Goal: Communication & Community: Connect with others

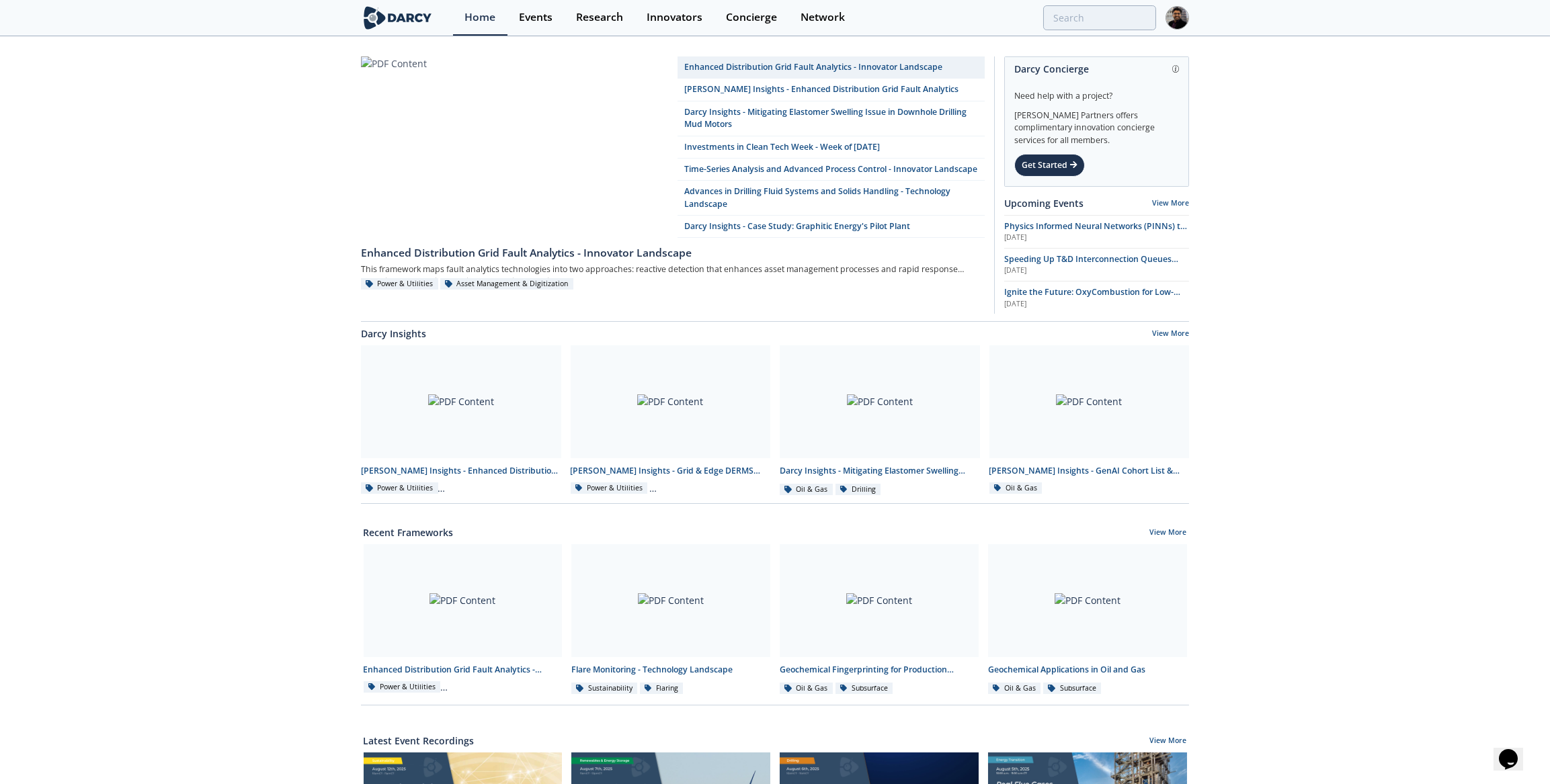
click at [846, 12] on link "Network" at bounding box center [823, 17] width 68 height 35
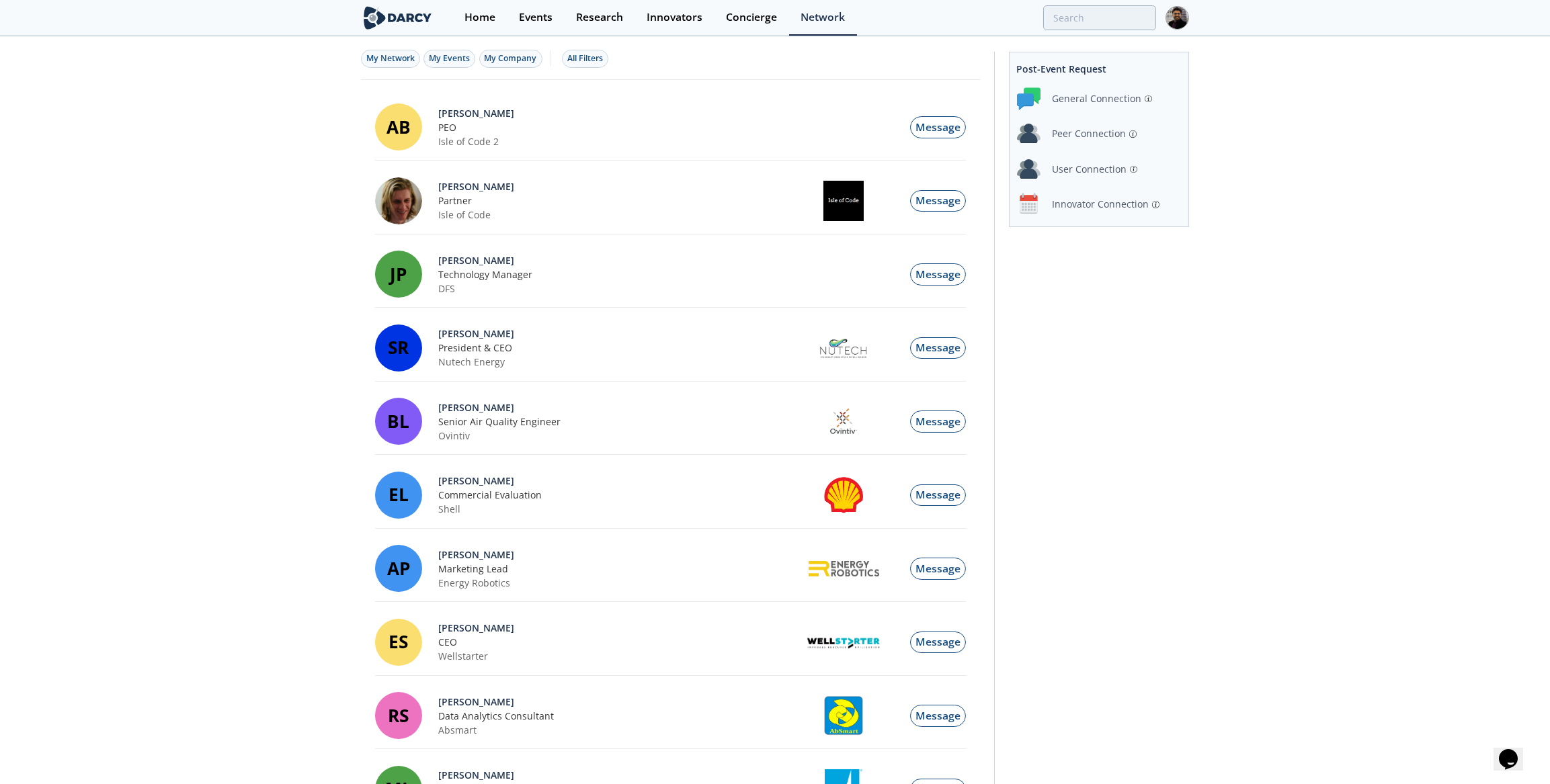
click at [1076, 200] on div "Innovator Connection" at bounding box center [1100, 204] width 97 height 14
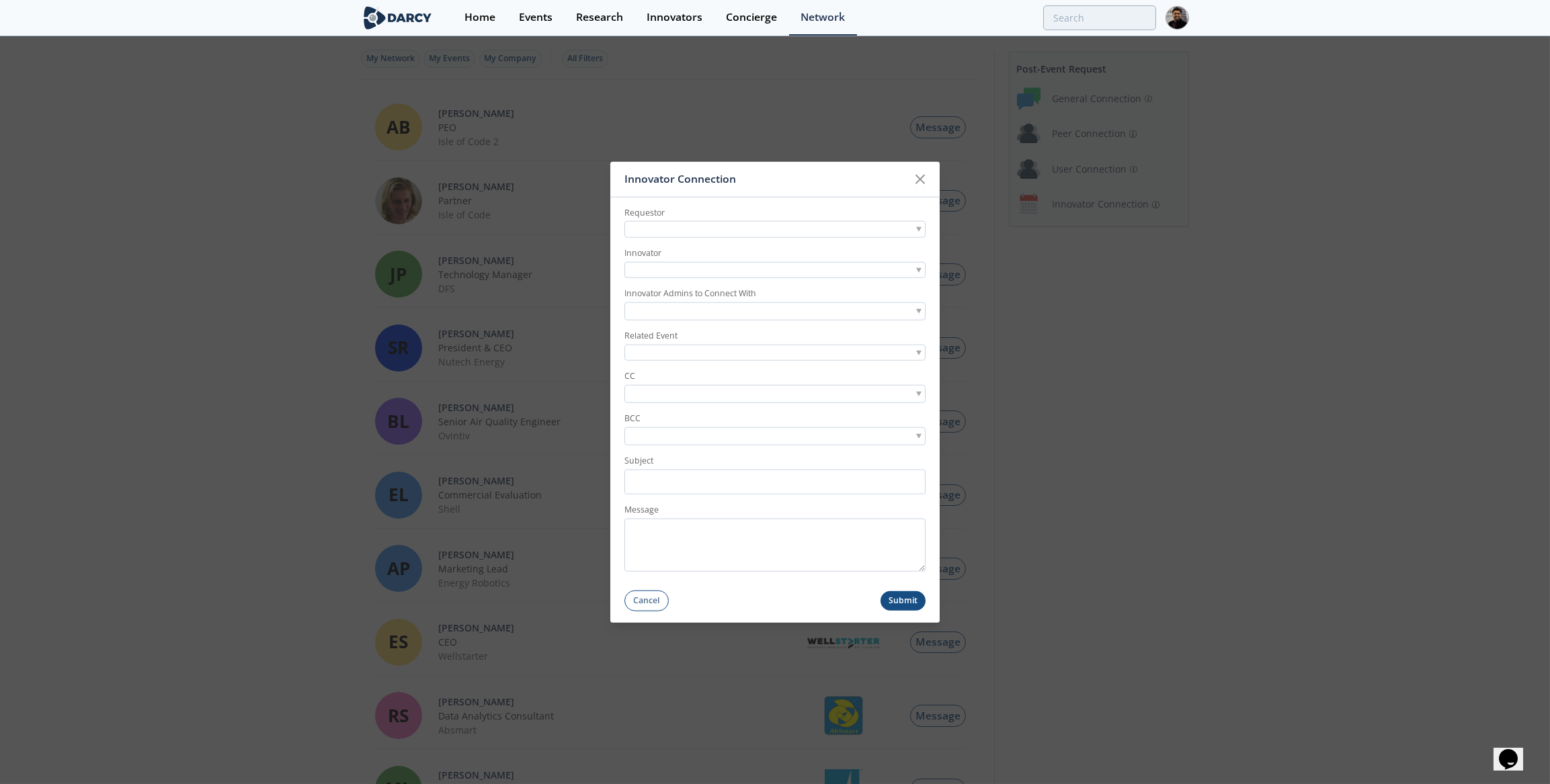
click at [750, 235] on div at bounding box center [774, 229] width 301 height 16
type input "[EMAIL_ADDRESS][DOMAIN_NAME]"
click at [689, 271] on div at bounding box center [774, 271] width 301 height 16
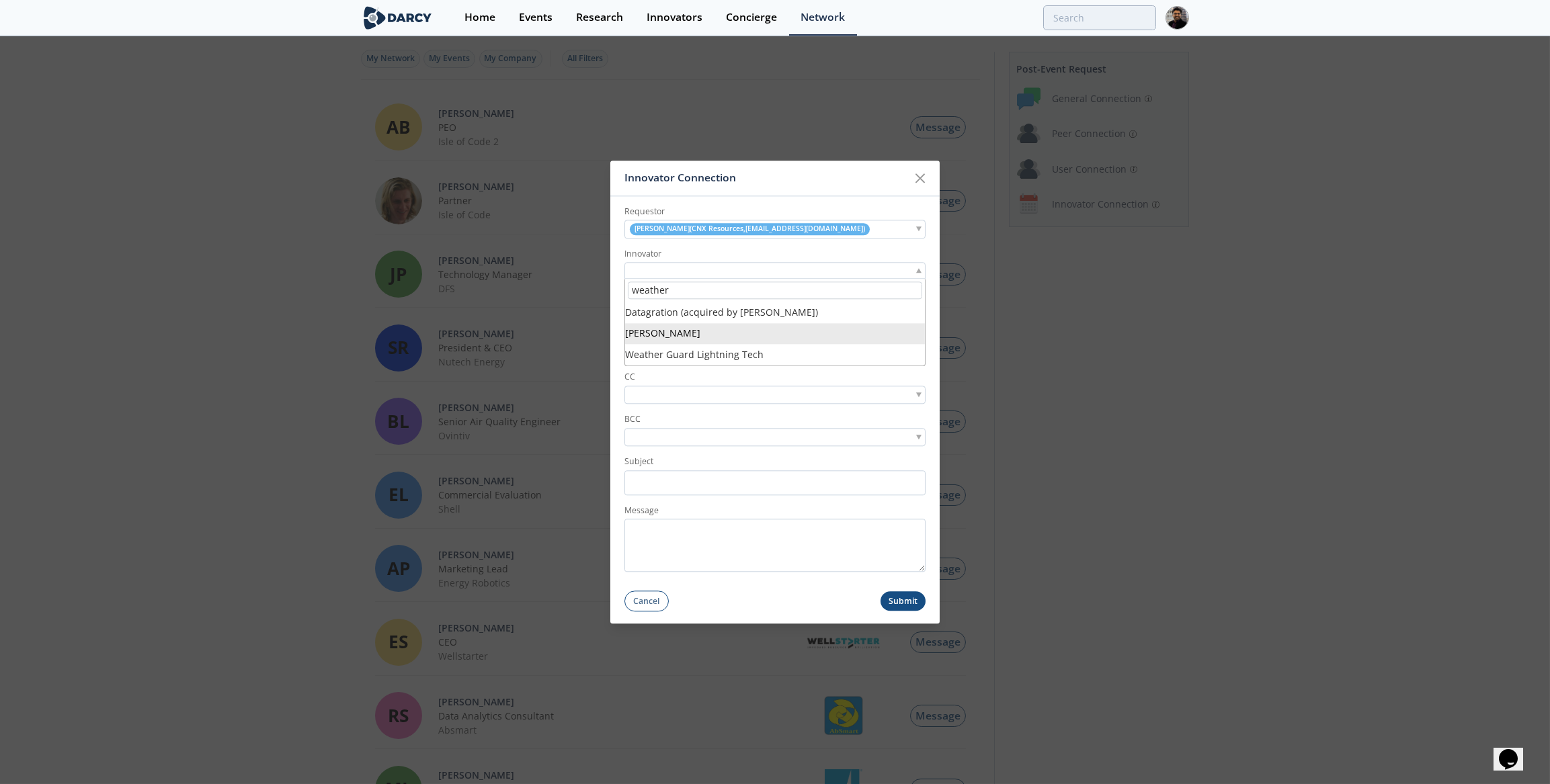
type input "weather"
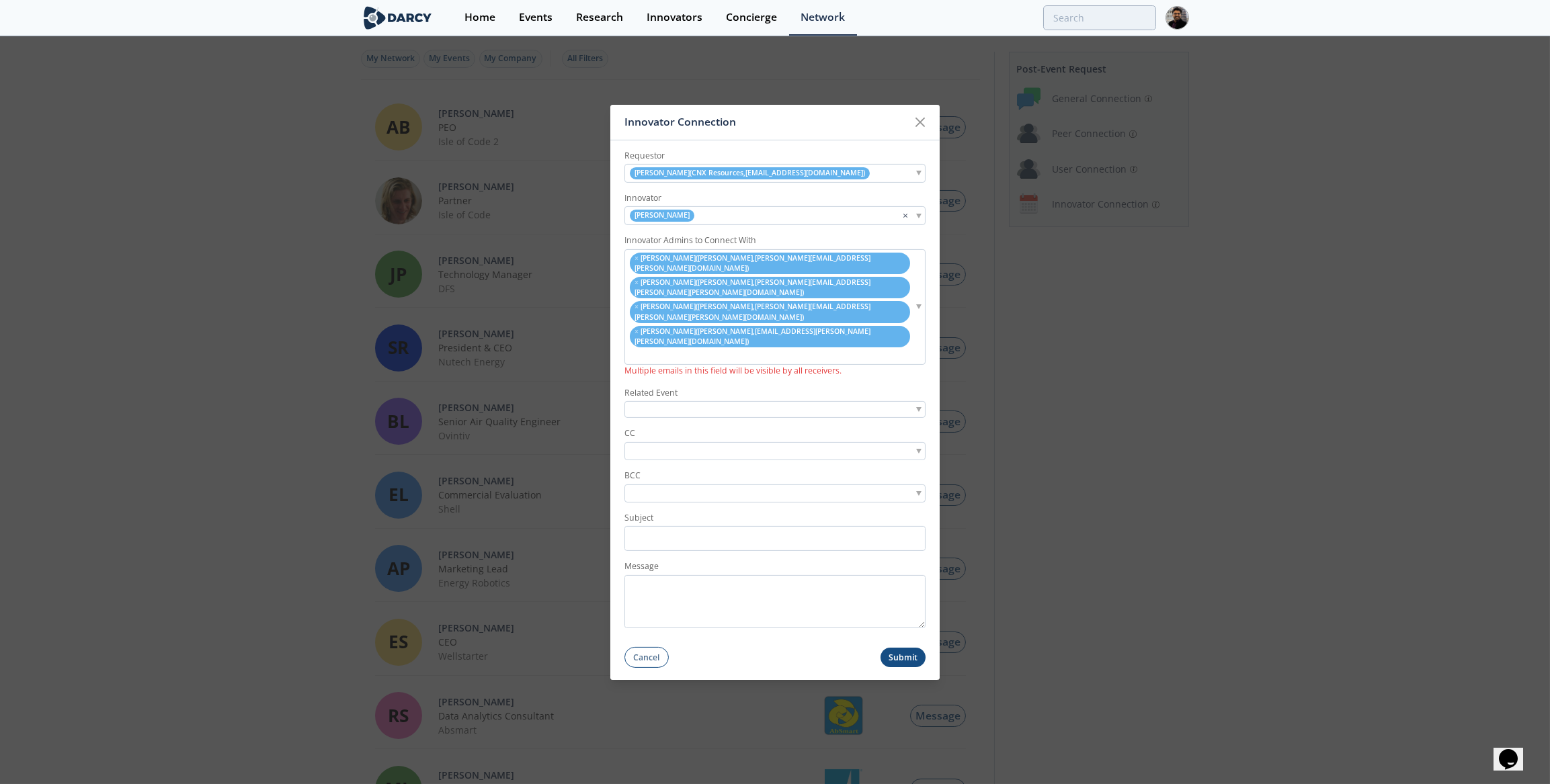
click at [634, 273] on li "× [PERSON_NAME] ( [GEOGRAPHIC_DATA] , [EMAIL_ADDRESS][PERSON_NAME][DOMAIN_NAME]…" at bounding box center [770, 262] width 280 height 21
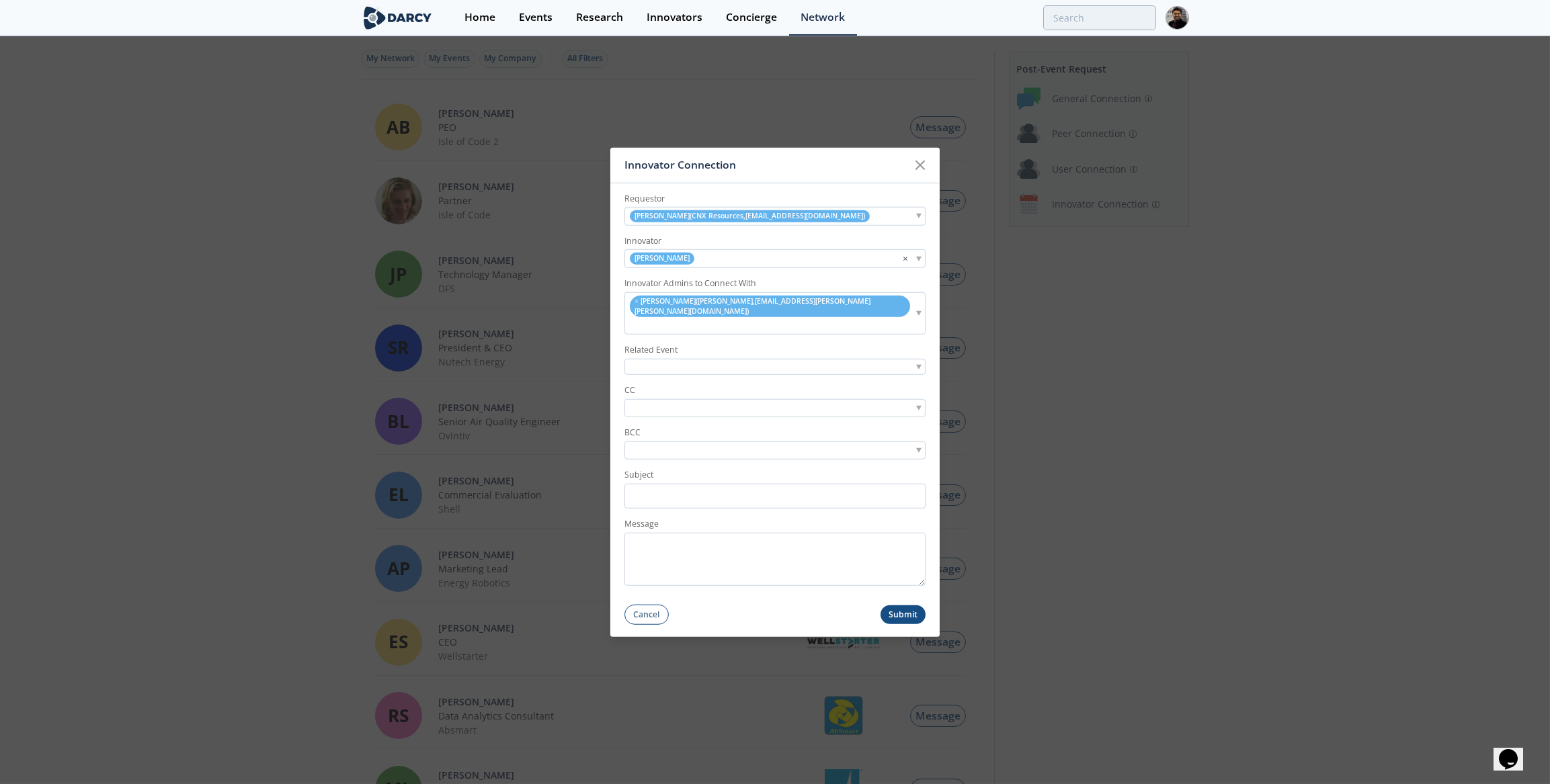
click at [634, 306] on li "× [PERSON_NAME] ( [GEOGRAPHIC_DATA] , [EMAIL_ADDRESS][PERSON_NAME][PERSON_NAME]…" at bounding box center [770, 305] width 280 height 21
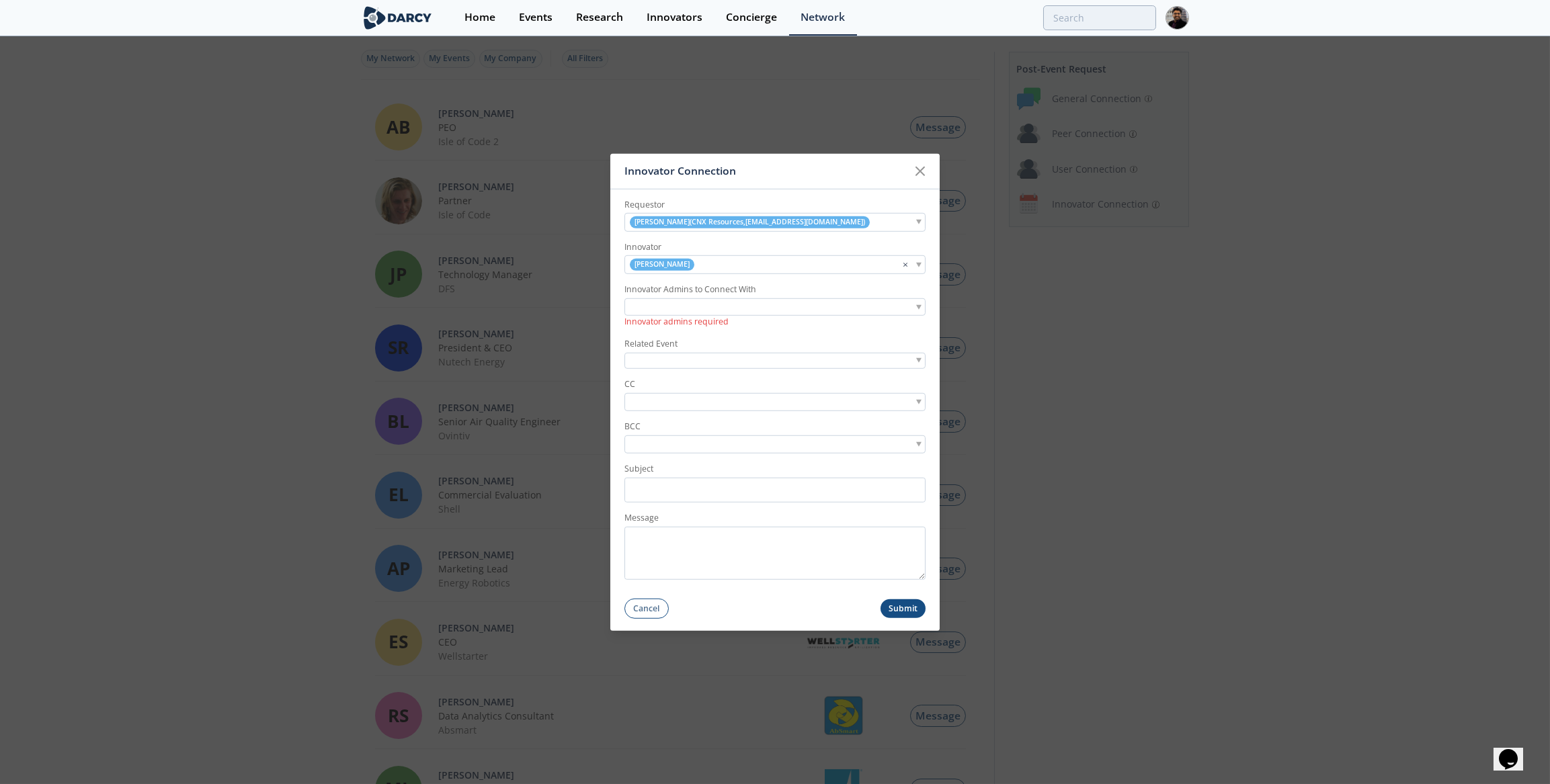
click at [658, 404] on input "search" at bounding box center [674, 402] width 93 height 14
paste input "[EMAIL_ADDRESS][DOMAIN_NAME]"
type input "[EMAIL_ADDRESS][DOMAIN_NAME]"
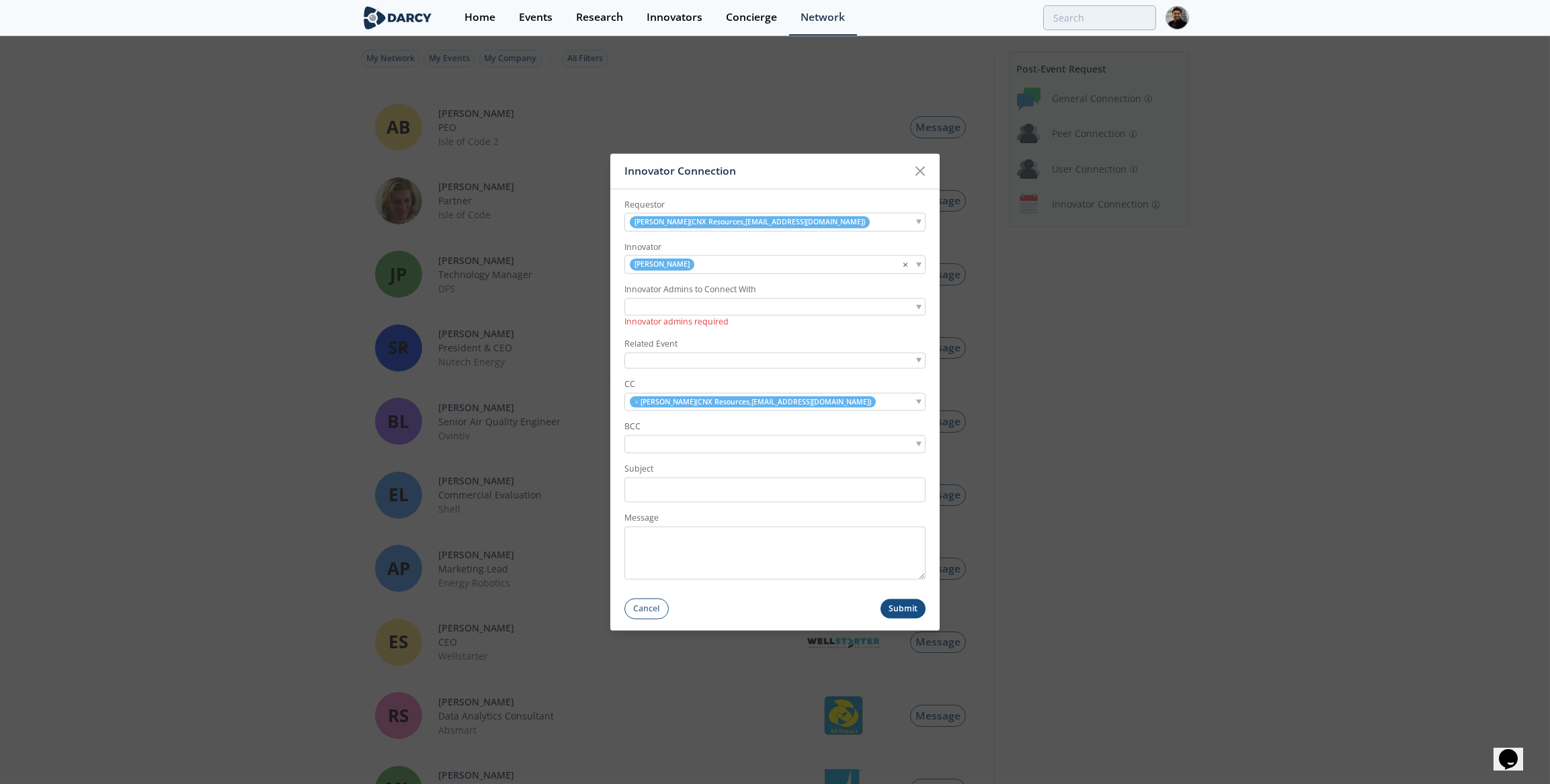
click at [876, 402] on div "× [PERSON_NAME] ( CNX Resources , [EMAIL_ADDRESS][DOMAIN_NAME] )" at bounding box center [774, 402] width 301 height 18
paste input "[EMAIL_ADDRESS][DOMAIN_NAME]"
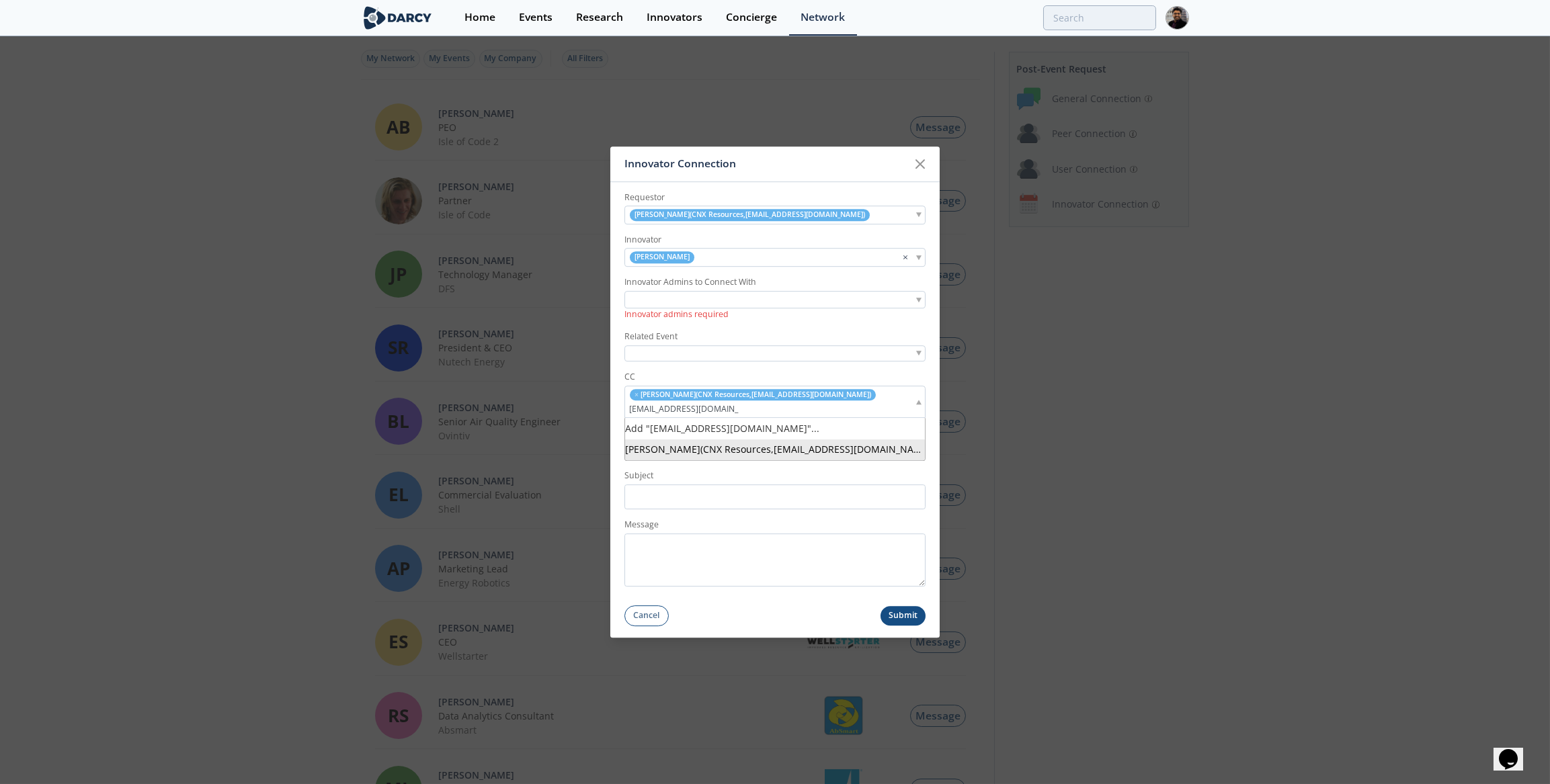
type input "[EMAIL_ADDRESS][DOMAIN_NAME]"
click at [879, 409] on ul "× [PERSON_NAME] ( CNX Resources , [EMAIL_ADDRESS][DOMAIN_NAME] ) × [PERSON_NAME…" at bounding box center [770, 402] width 289 height 28
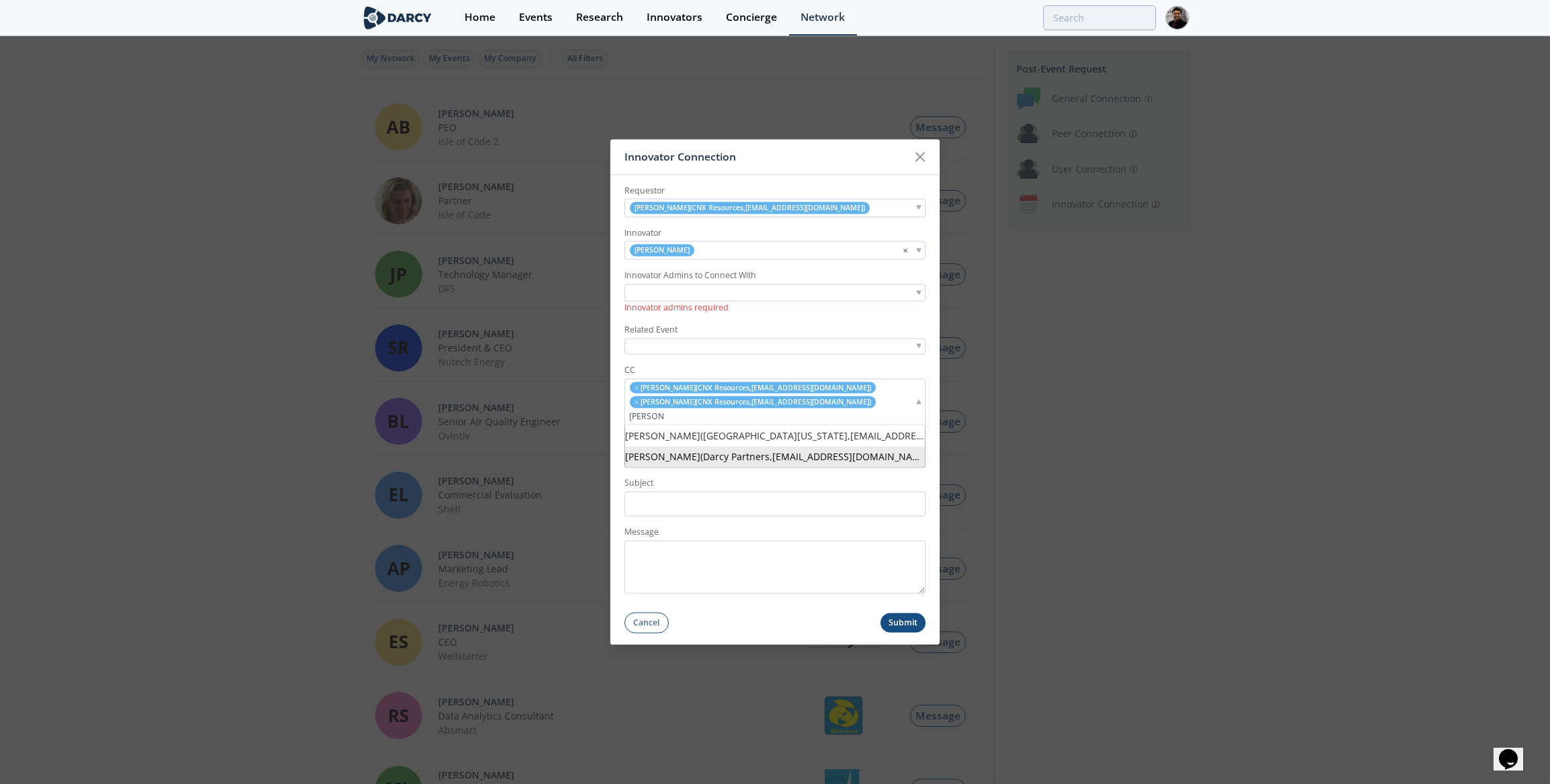
type input "[PERSON_NAME]"
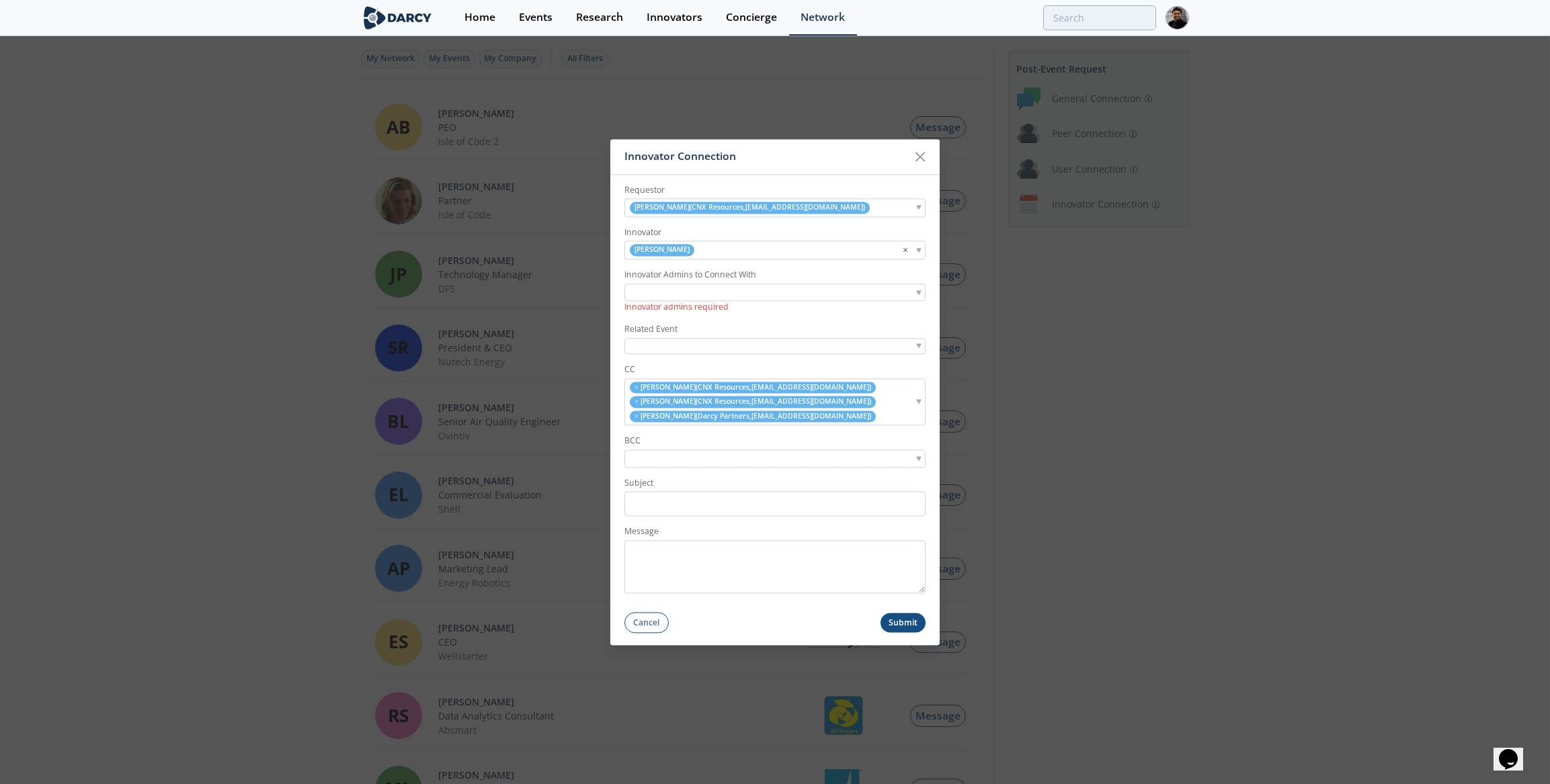
click at [667, 283] on div "Innovator Admins to Connect With Innovator admins required" at bounding box center [774, 290] width 301 height 45
click at [671, 292] on input "search" at bounding box center [674, 293] width 93 height 14
paste input "[PERSON_NAME][EMAIL_ADDRESS][PERSON_NAME][DOMAIN_NAME]"
type input "[PERSON_NAME][EMAIL_ADDRESS][PERSON_NAME][DOMAIN_NAME]"
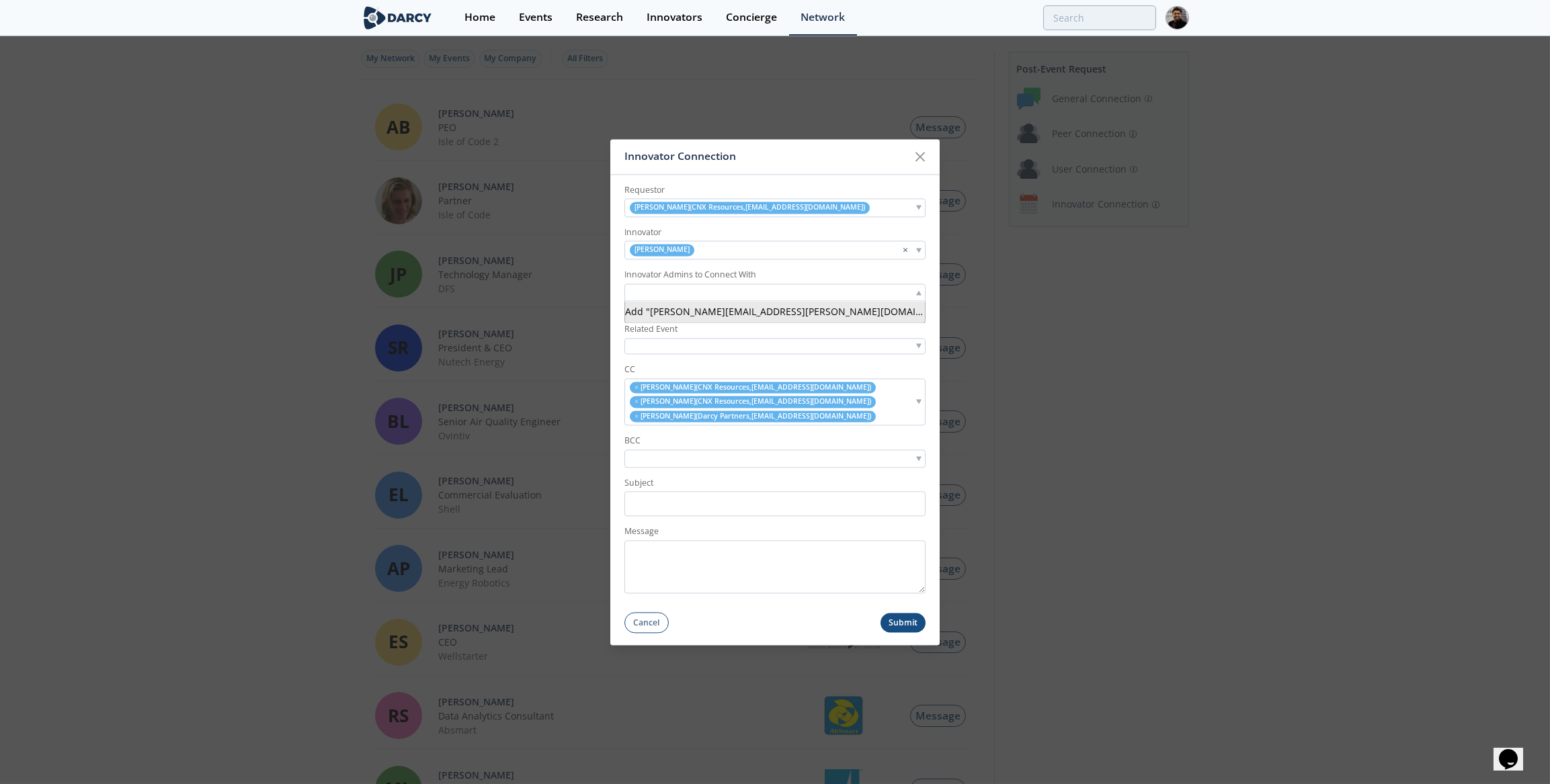
scroll to position [0, 0]
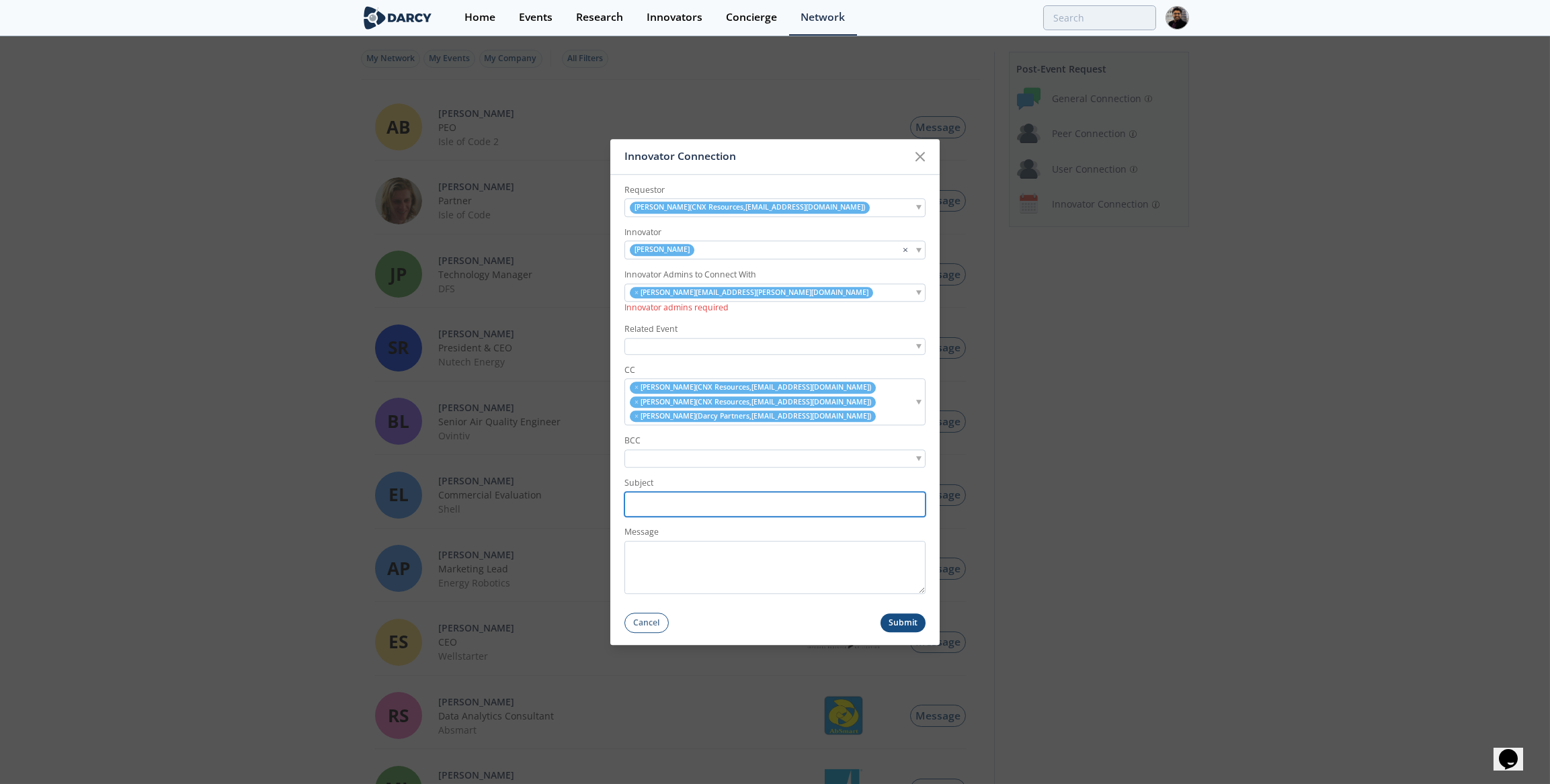
click at [661, 508] on input "Subject" at bounding box center [774, 505] width 301 height 25
paste input "Introduction: [PERSON_NAME] & CNX – HeatWave Extreme for Unconventional Applica…"
type input "Introduction: [PERSON_NAME] & CNX – HeatWave Extreme for Unconventional Applica…"
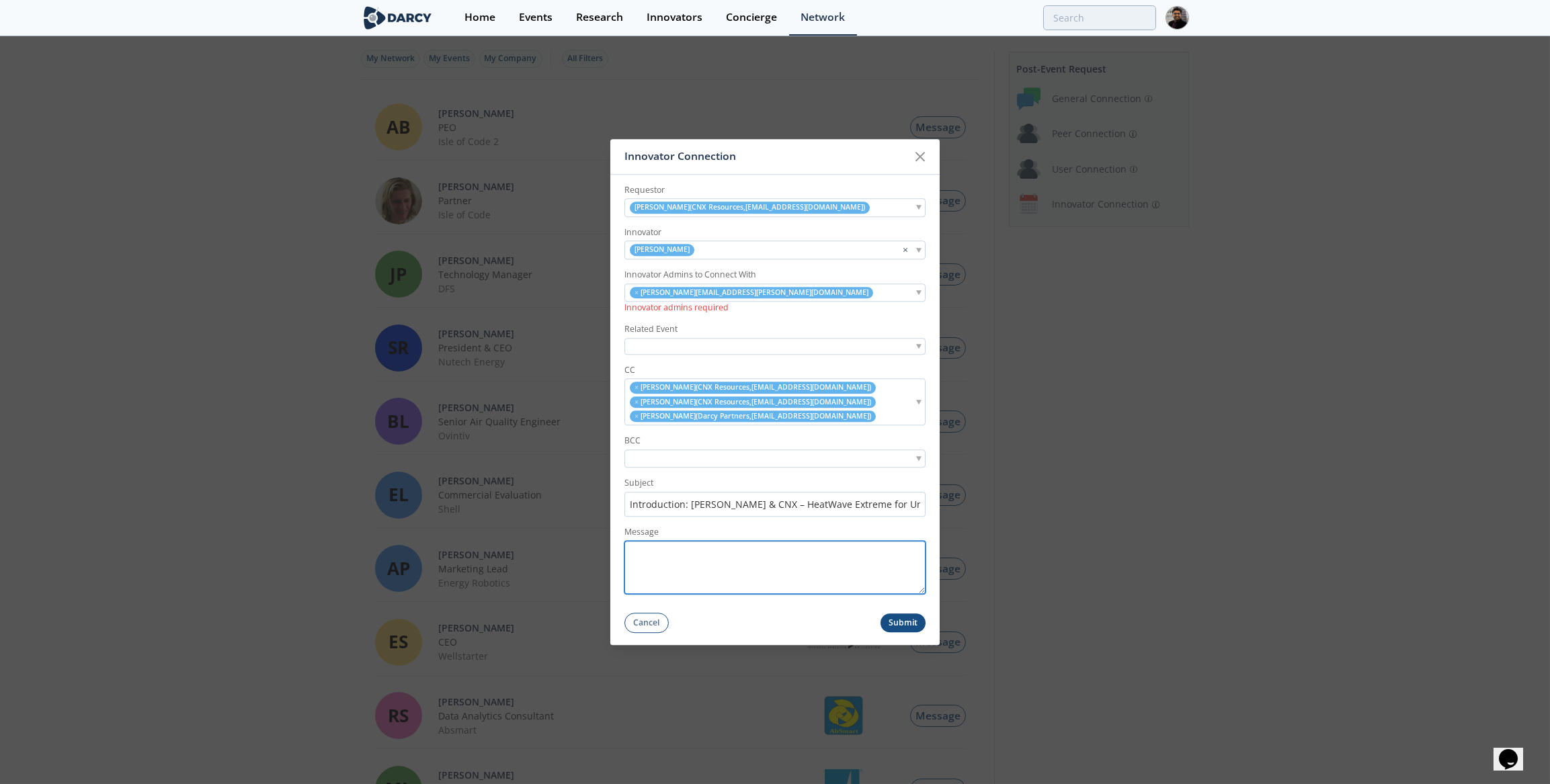
click at [700, 566] on textarea "Message" at bounding box center [774, 567] width 301 height 53
paste textarea "Lo [IPS Dolorsi Amet], C’a elit se doeiusmod tem in Utlab Etdolo, mag aliquaen …"
drag, startPoint x: 640, startPoint y: 550, endPoint x: 730, endPoint y: 549, distance: 90.0
click at [730, 549] on textarea "Message" at bounding box center [774, 567] width 301 height 53
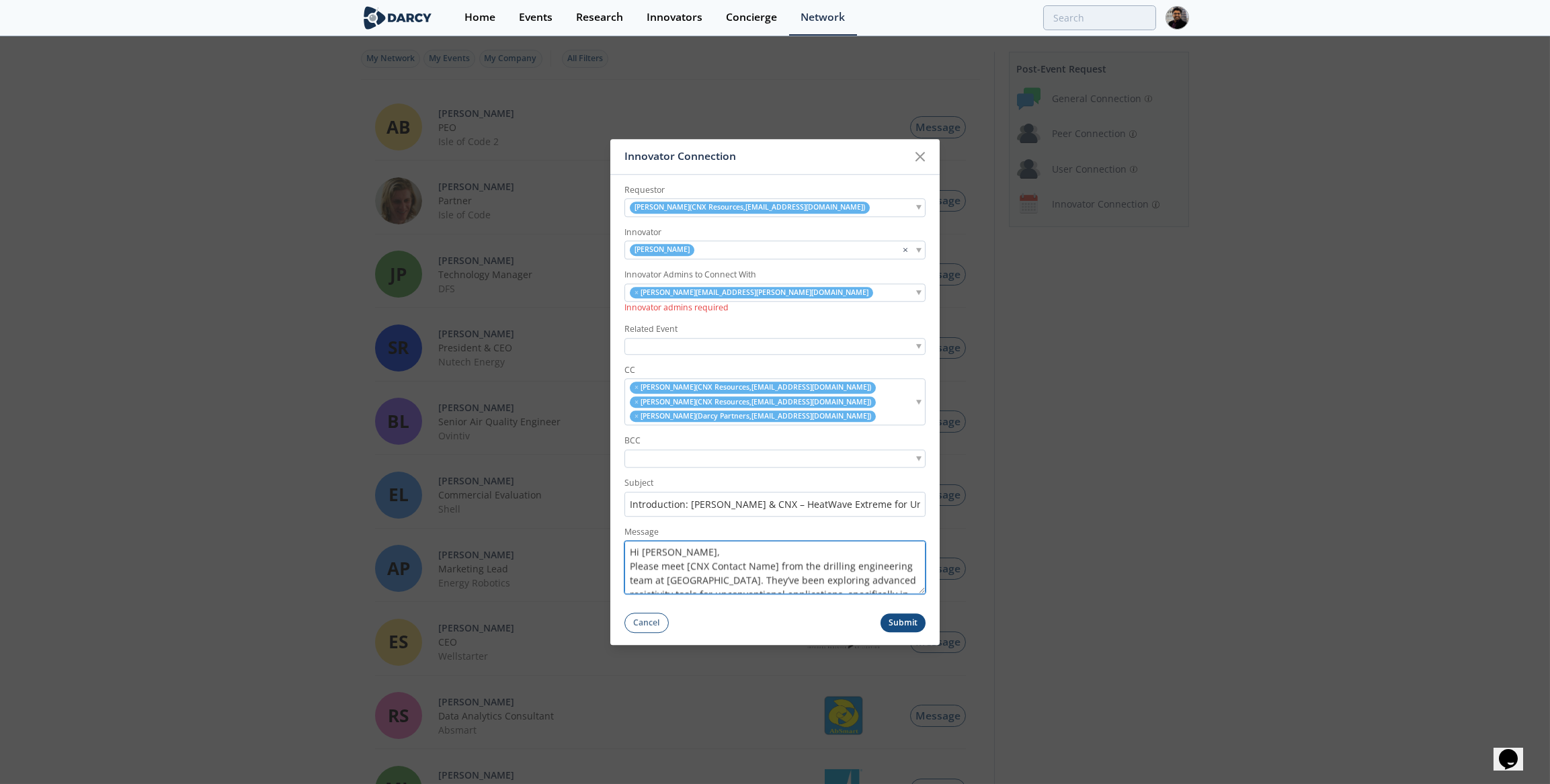
drag, startPoint x: 685, startPoint y: 585, endPoint x: 777, endPoint y: 562, distance: 94.8
click at [777, 562] on textarea "Hi [PERSON_NAME], I’d like to introduce you to [PERSON_NAME], who supports LWD …" at bounding box center [774, 567] width 301 height 53
drag, startPoint x: 718, startPoint y: 571, endPoint x: 851, endPoint y: 569, distance: 133.0
click at [851, 569] on textarea "Hi [PERSON_NAME], I’d like to introduce you to [PERSON_NAME], who supports LWD …" at bounding box center [774, 567] width 301 height 53
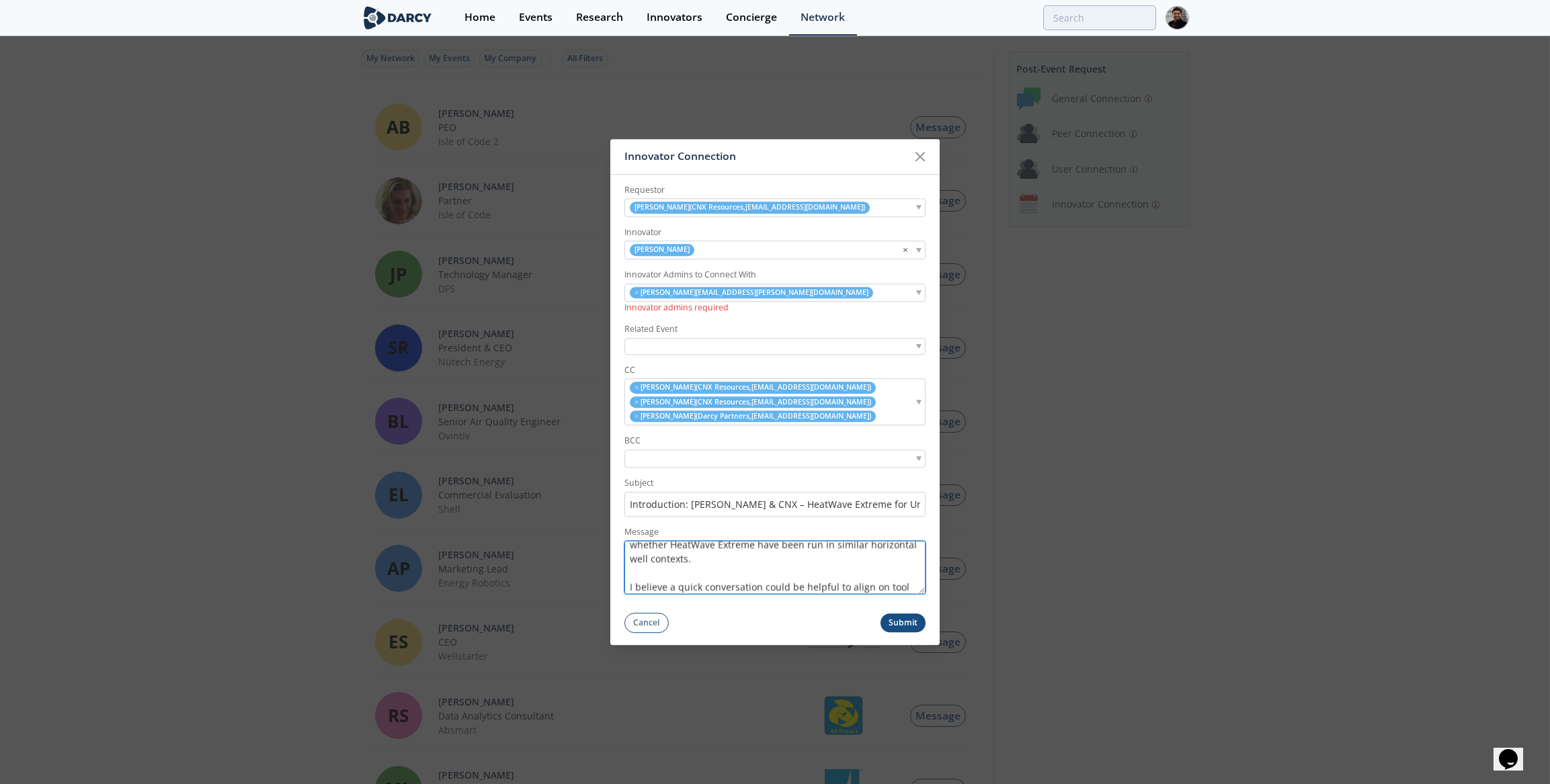
scroll to position [192, 0]
click at [689, 585] on textarea "Hi [PERSON_NAME], I’d like to introduce you to [PERSON_NAME], who supports LWD …" at bounding box center [774, 567] width 301 height 53
click at [704, 549] on textarea "Hi [PERSON_NAME], I’d like to introduce you to [PERSON_NAME], who supports LWD …" at bounding box center [774, 567] width 301 height 53
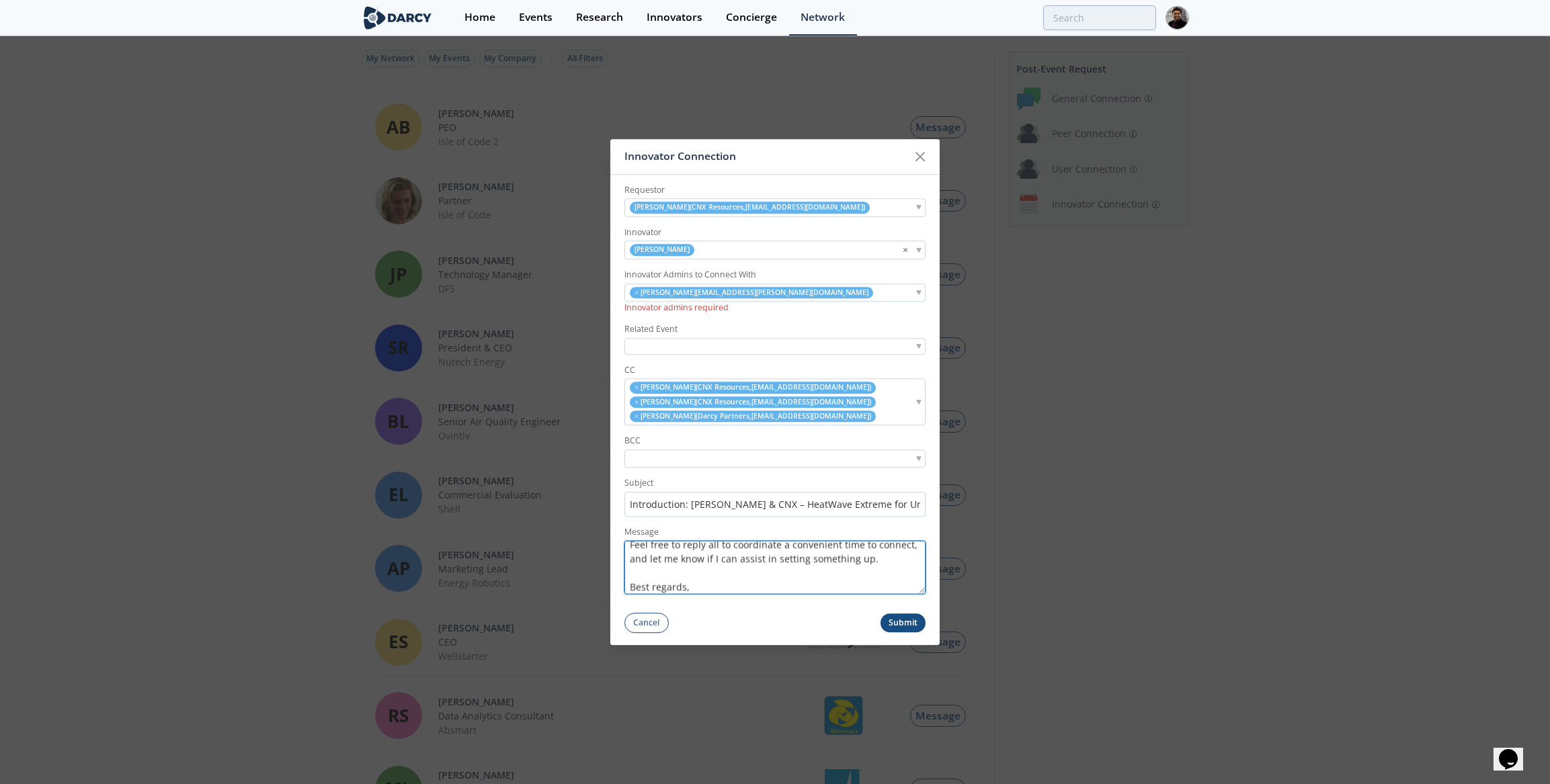
click at [704, 549] on textarea "Hi [PERSON_NAME], I’d like to introduce you to [PERSON_NAME], who supports LWD …" at bounding box center [774, 567] width 301 height 53
paste textarea "Please feel free to reply all when scheduling, and let me know if I can assist …"
type textarea "Hi [PERSON_NAME], I’d like to introduce you to [PERSON_NAME], who supports LWD …"
click at [911, 621] on button "Submit" at bounding box center [903, 623] width 46 height 20
